Goal: Transaction & Acquisition: Book appointment/travel/reservation

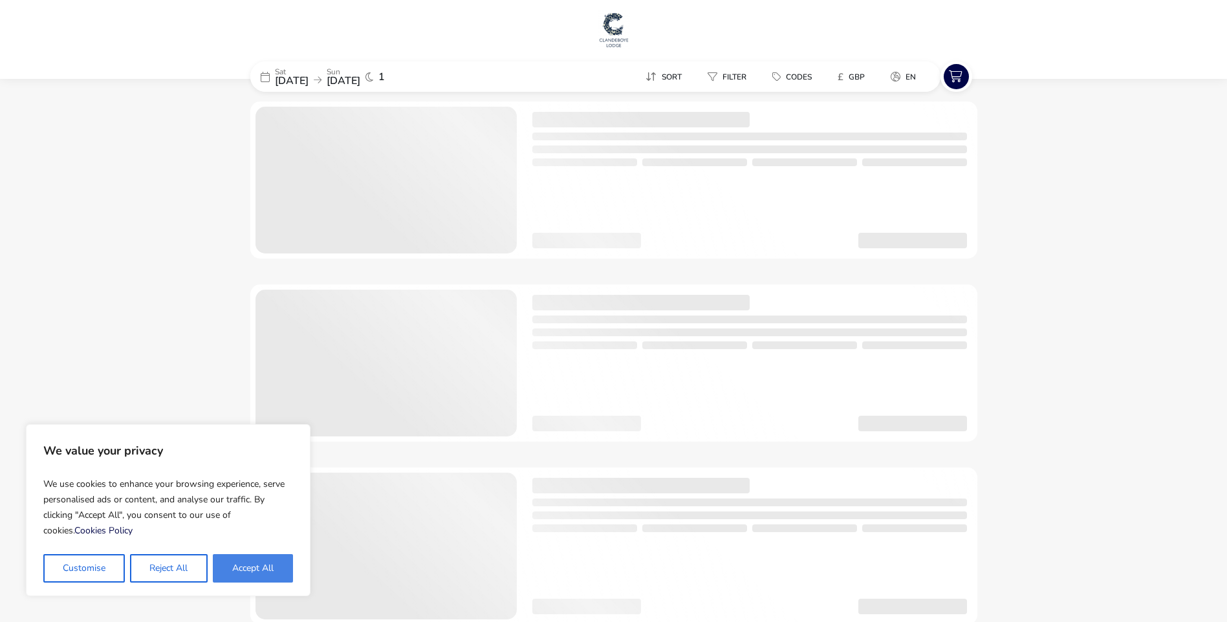
click at [265, 565] on button "Accept All" at bounding box center [253, 568] width 80 height 28
checkbox input "true"
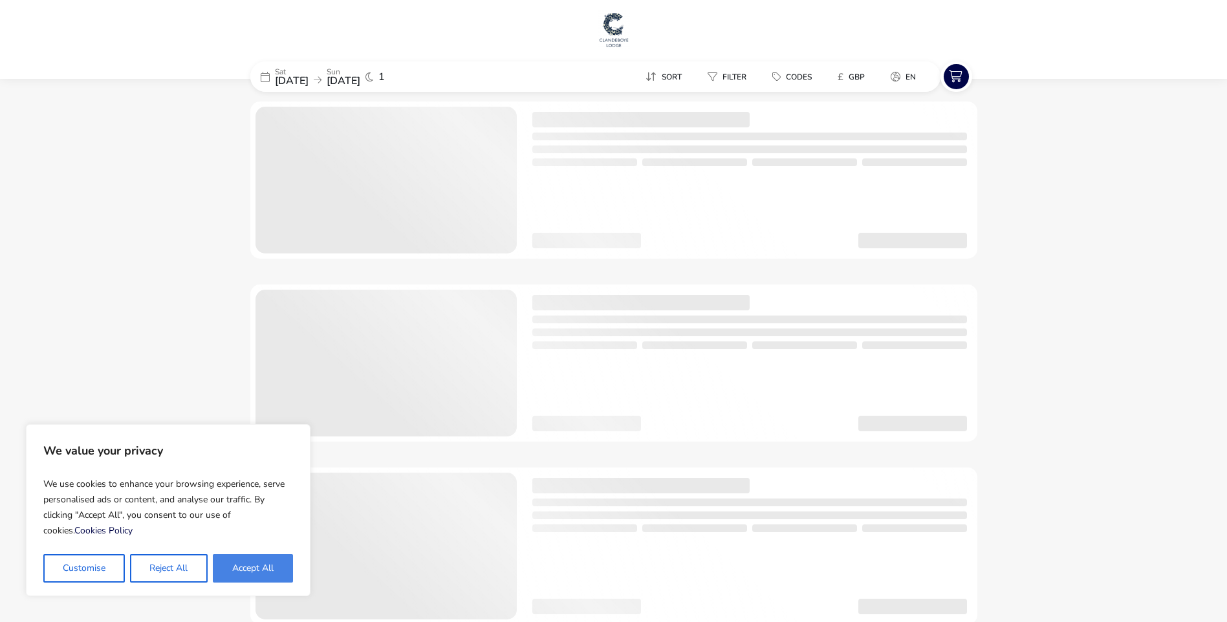
checkbox input "true"
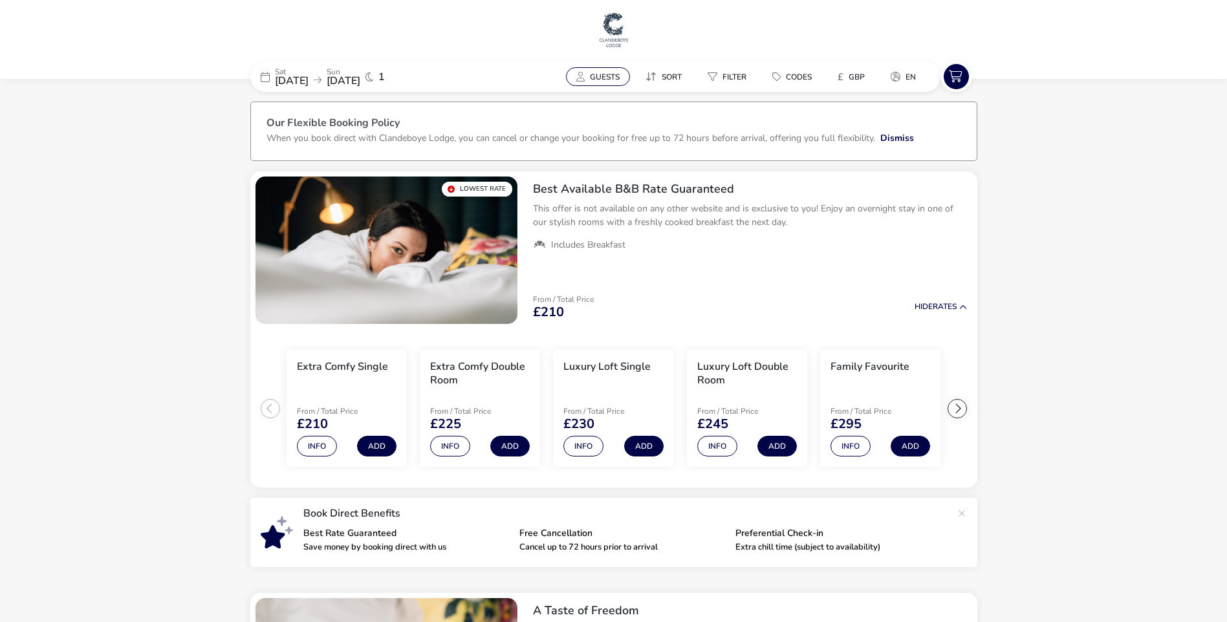
click at [598, 80] on span "Guests" at bounding box center [605, 77] width 30 height 10
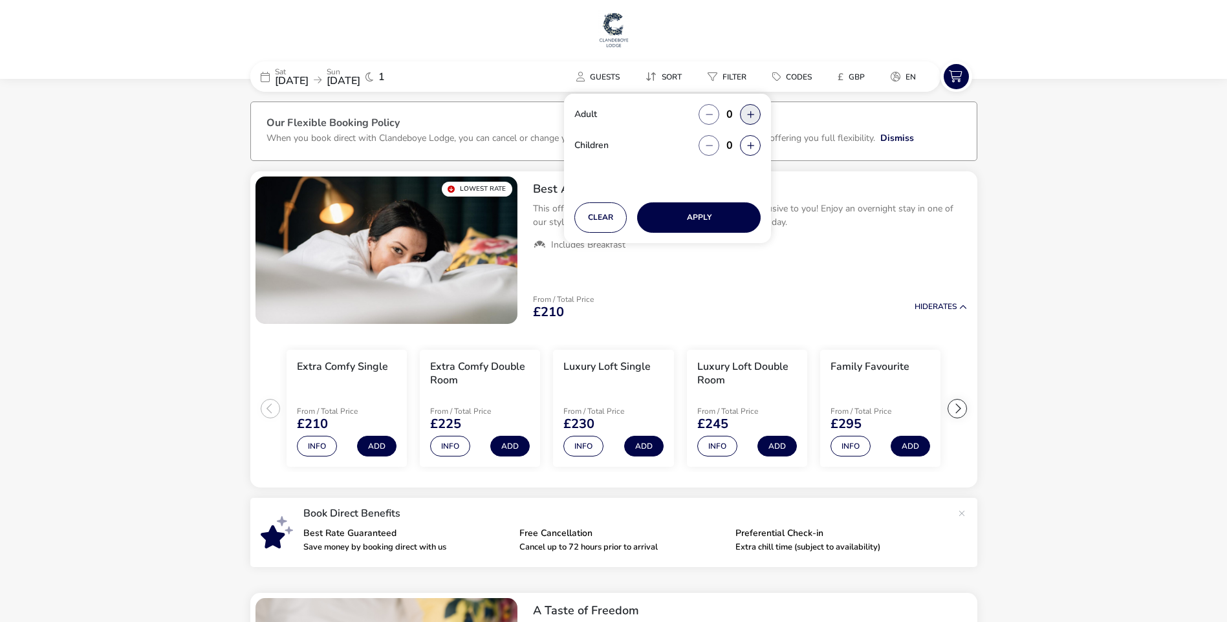
click at [753, 112] on button "button" at bounding box center [750, 114] width 21 height 21
click at [754, 113] on span "button" at bounding box center [754, 113] width 0 height 0
click at [753, 112] on button "button" at bounding box center [750, 114] width 21 height 21
click at [604, 212] on button "Clear" at bounding box center [600, 217] width 52 height 30
type input "0"
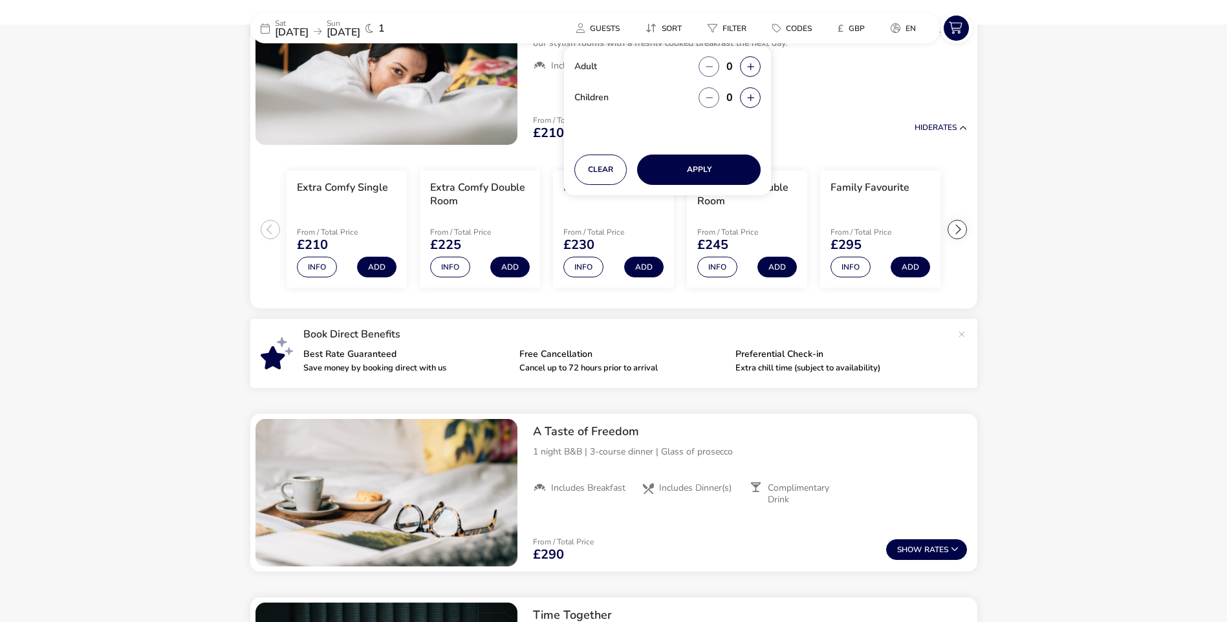
scroll to position [194, 0]
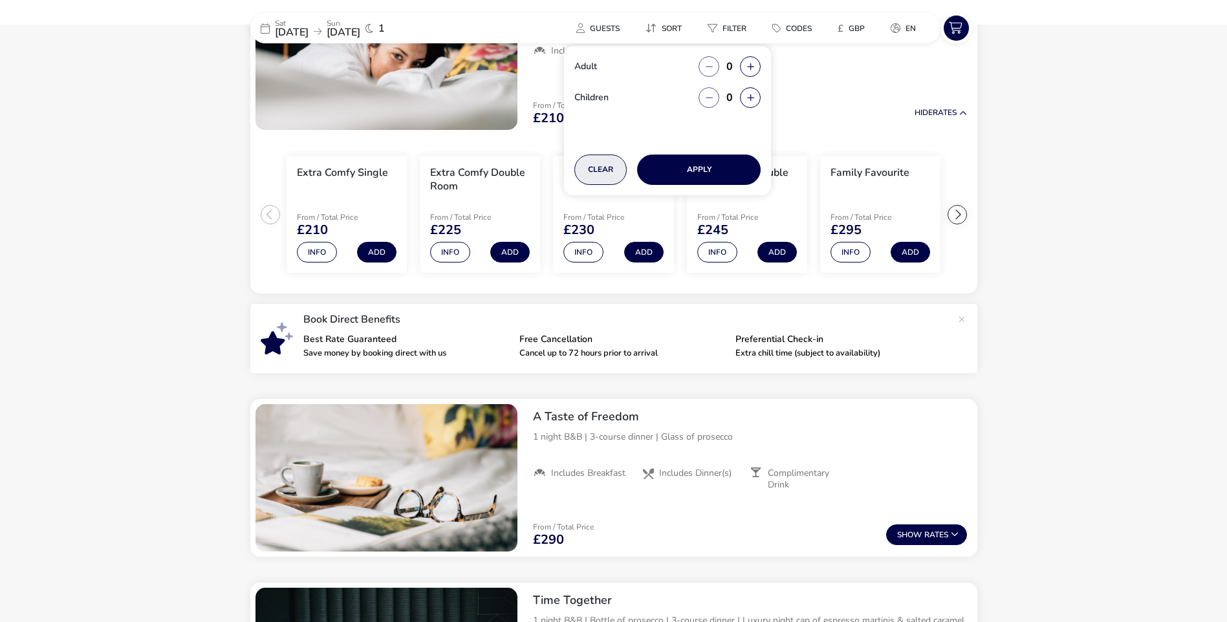
click at [600, 168] on button "Clear" at bounding box center [600, 170] width 52 height 30
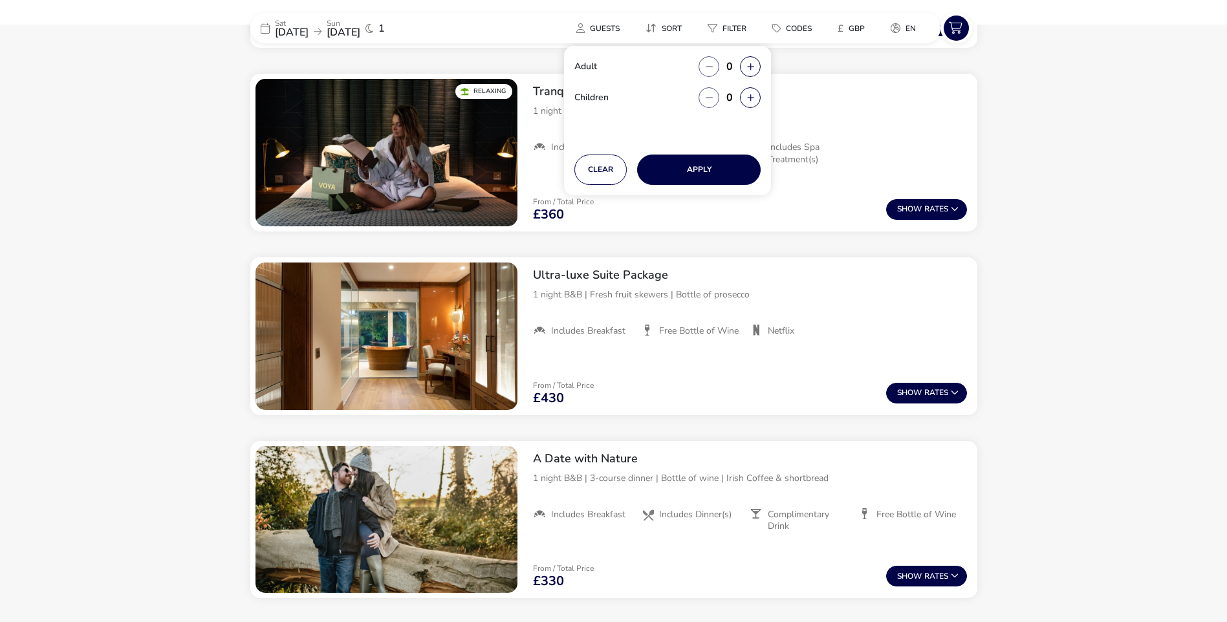
scroll to position [948, 0]
